Goal: Task Accomplishment & Management: Complete application form

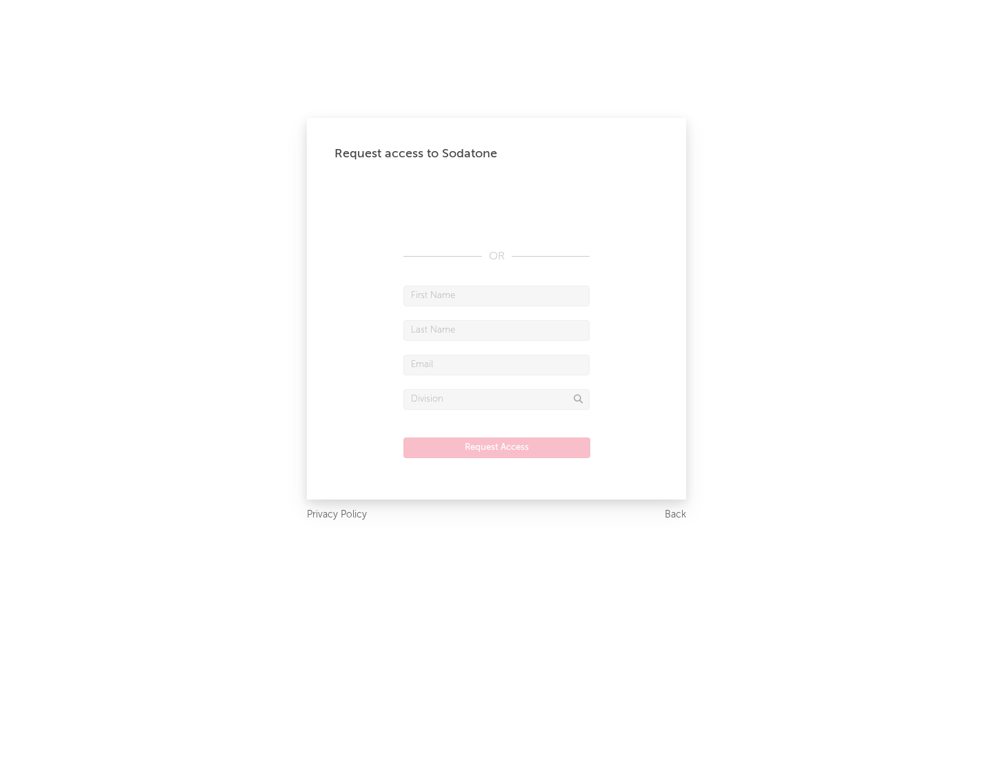
click at [497, 295] on input "text" at bounding box center [496, 295] width 186 height 21
type input "[PERSON_NAME]"
click at [497, 330] on input "text" at bounding box center [496, 330] width 186 height 21
type input "[PERSON_NAME]"
click at [497, 364] on input "text" at bounding box center [496, 364] width 186 height 21
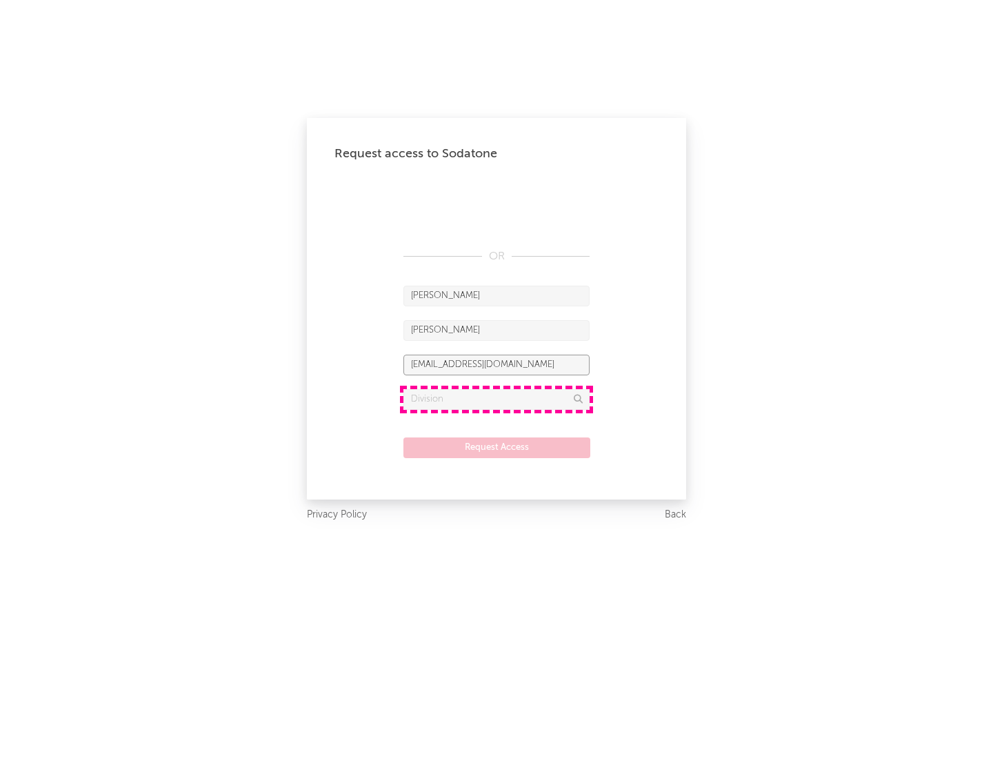
type input "[EMAIL_ADDRESS][DOMAIN_NAME]"
click at [497, 399] on input "text" at bounding box center [496, 399] width 186 height 21
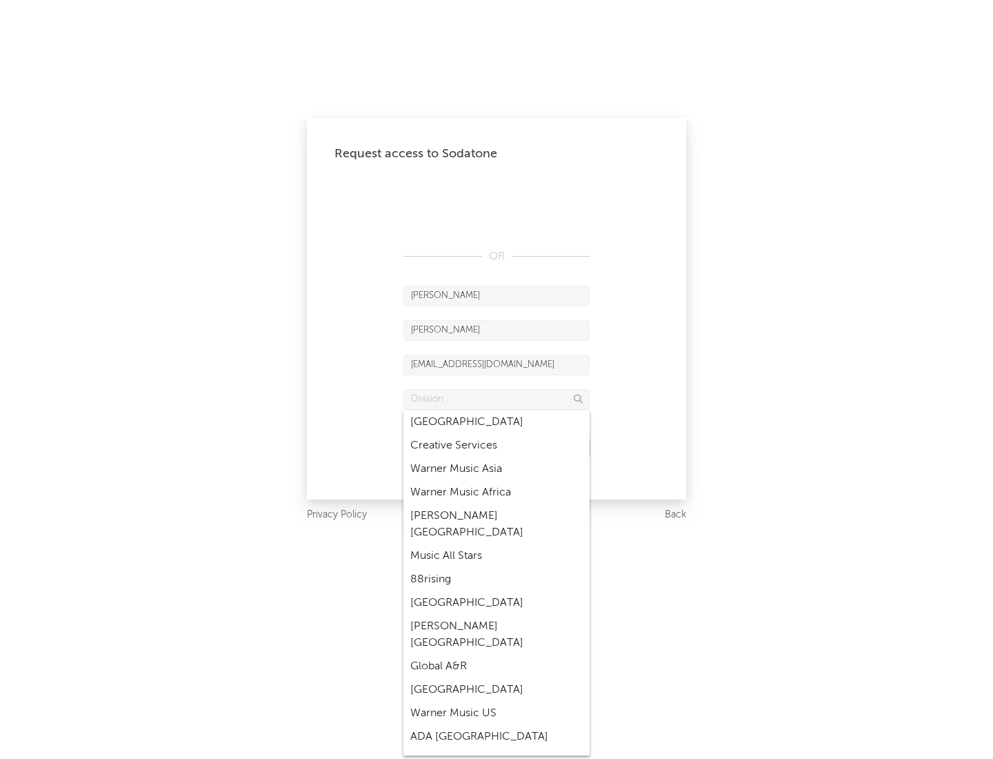
click at [497, 544] on div "Music All Stars" at bounding box center [496, 555] width 186 height 23
type input "Music All Stars"
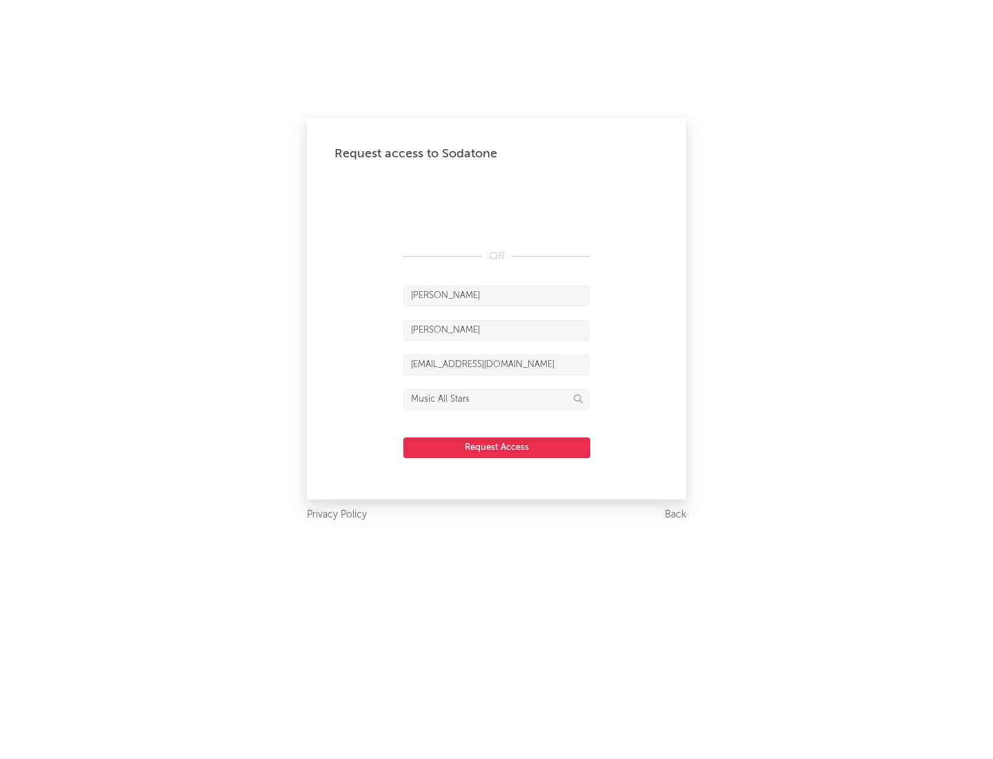
click at [497, 447] on button "Request Access" at bounding box center [496, 447] width 187 height 21
